Goal: Task Accomplishment & Management: Use online tool/utility

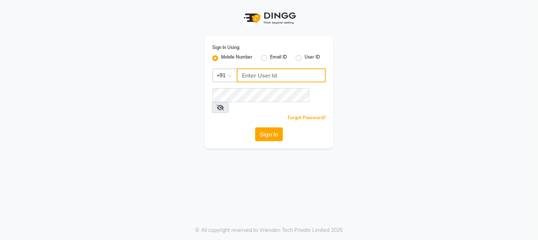
type input "9324584082"
click at [274, 75] on input "9324584082" at bounding box center [281, 75] width 89 height 14
click at [223, 115] on div "Sign In Using: Mobile Number Email ID User ID Country Code × [PHONE_NUMBER] Rem…" at bounding box center [269, 92] width 128 height 112
click at [272, 127] on button "Sign In" at bounding box center [269, 134] width 28 height 14
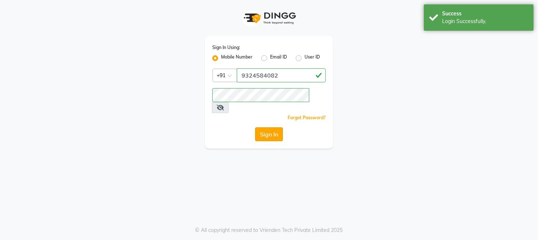
click at [272, 127] on button "Sign In" at bounding box center [269, 134] width 28 height 14
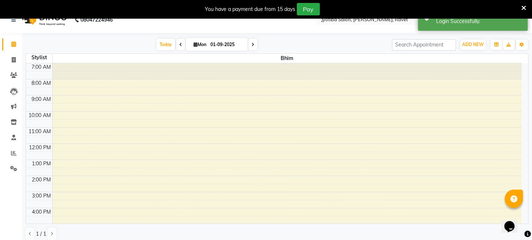
scroll to position [18, 0]
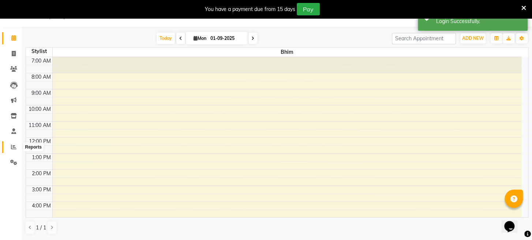
click at [15, 148] on icon at bounding box center [13, 146] width 5 height 5
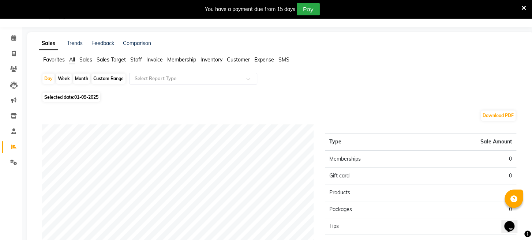
click at [82, 79] on div "Month" at bounding box center [81, 79] width 17 height 10
select select "9"
select select "2025"
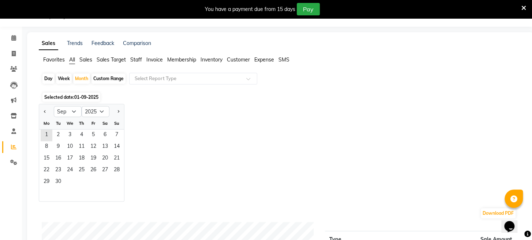
click at [43, 110] on button "Previous month" at bounding box center [45, 112] width 6 height 12
select select "8"
click at [93, 133] on span "1" at bounding box center [94, 136] width 12 height 12
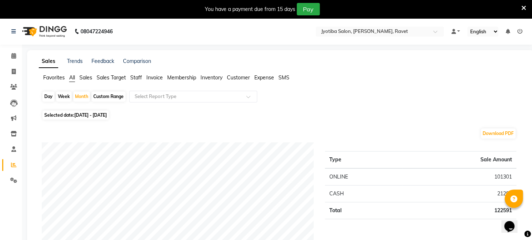
click at [49, 95] on div "Day" at bounding box center [48, 97] width 12 height 10
select select "8"
select select "2025"
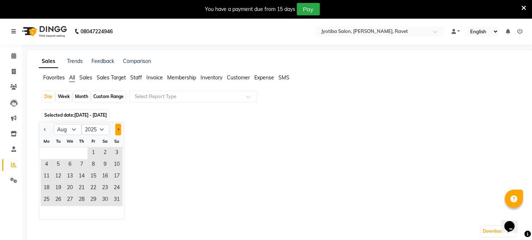
click at [119, 129] on button "Next month" at bounding box center [118, 130] width 6 height 12
select select "9"
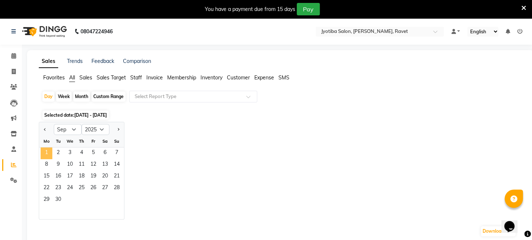
click at [44, 151] on span "1" at bounding box center [47, 154] width 12 height 12
